Goal: Check status: Check status

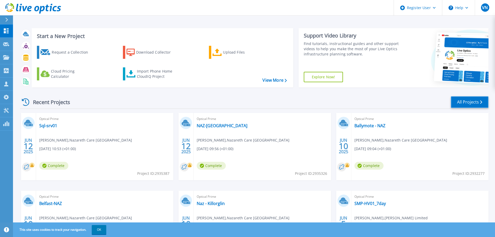
click at [453, 102] on link "All Projects" at bounding box center [470, 102] width 38 height 12
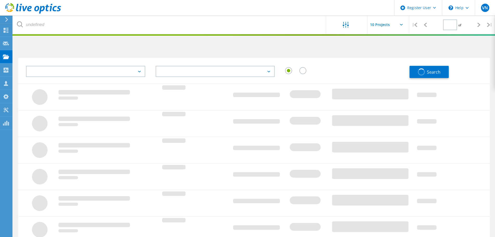
type input "1"
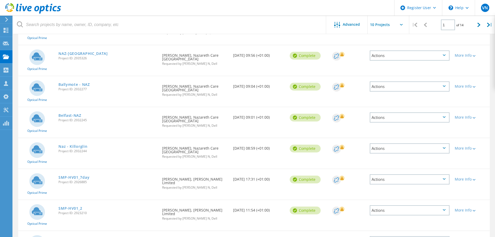
scroll to position [152, 0]
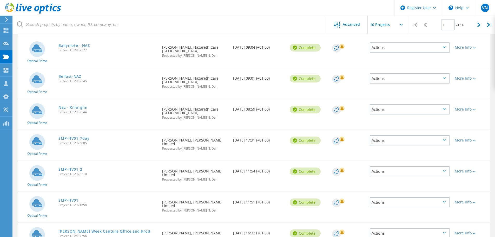
click at [102, 229] on link "Tara Mines Week Capture Office and Prod" at bounding box center [105, 231] width 92 height 4
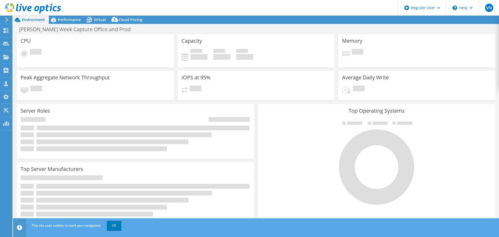
select select "USD"
